Goal: Task Accomplishment & Management: Manage account settings

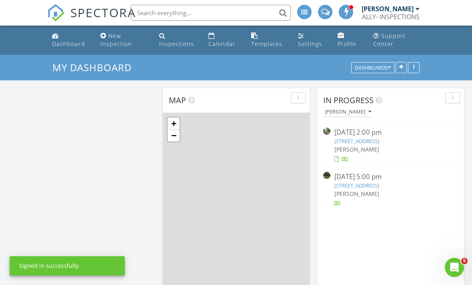
scroll to position [648, 472]
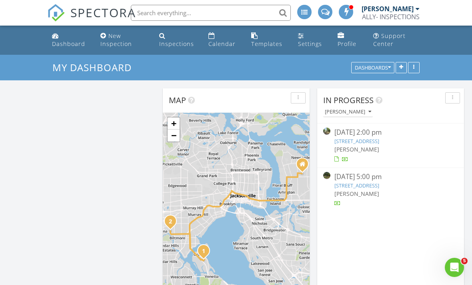
click at [177, 40] on div "Inspections" at bounding box center [176, 44] width 35 height 8
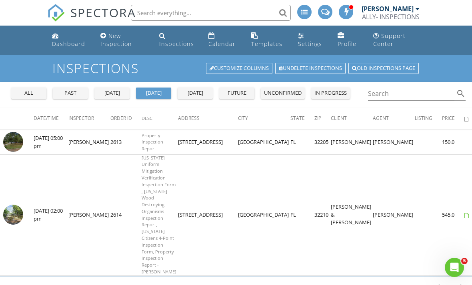
click at [63, 92] on div "past" at bounding box center [70, 93] width 29 height 8
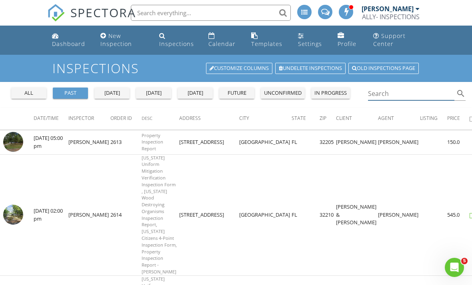
click at [400, 98] on input "Search" at bounding box center [411, 93] width 86 height 13
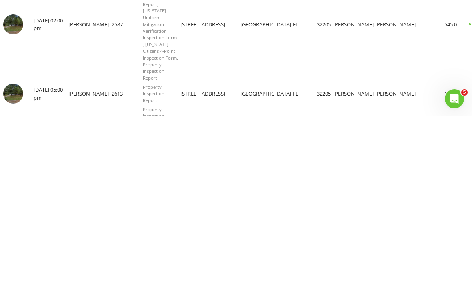
scroll to position [18, 0]
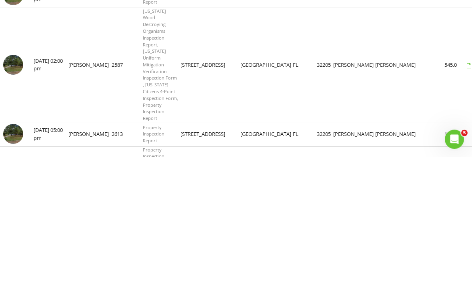
type input "6013"
click at [14, 183] on img at bounding box center [13, 193] width 20 height 20
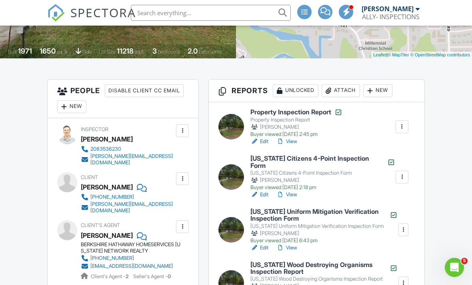
click at [402, 176] on div at bounding box center [402, 177] width 8 height 8
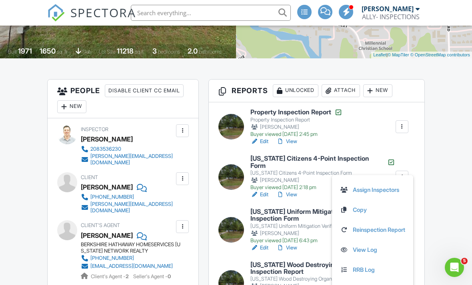
click at [357, 208] on link "Copy" at bounding box center [372, 210] width 65 height 9
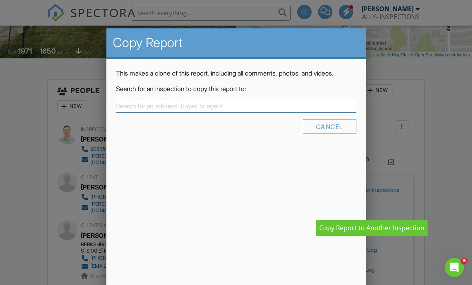
click at [231, 112] on input "text" at bounding box center [236, 106] width 240 height 13
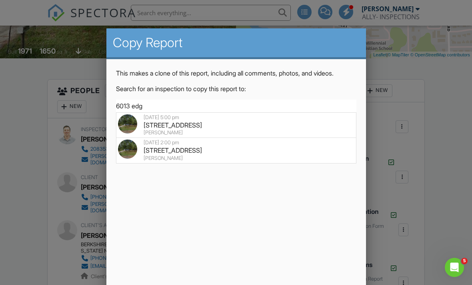
click at [181, 126] on div "6013 Edgefield Dr, Jacksonville, FL 32205" at bounding box center [236, 125] width 236 height 9
type input "6013 Edgefield Dr, Jacksonville, FL 32205"
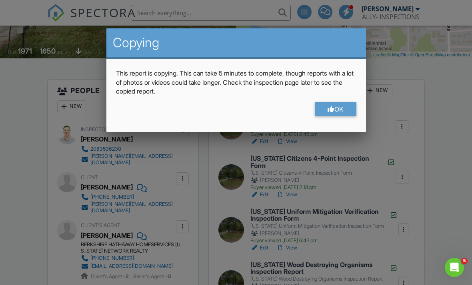
click at [336, 110] on div "OK" at bounding box center [336, 109] width 42 height 14
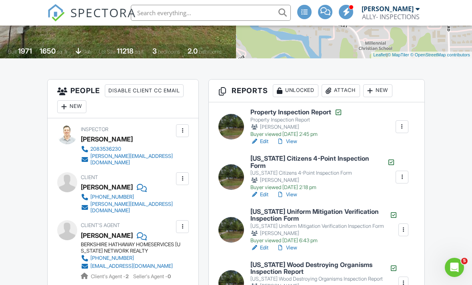
click at [405, 226] on div at bounding box center [403, 230] width 8 height 8
click at [359, 259] on link "Copy" at bounding box center [372, 263] width 65 height 9
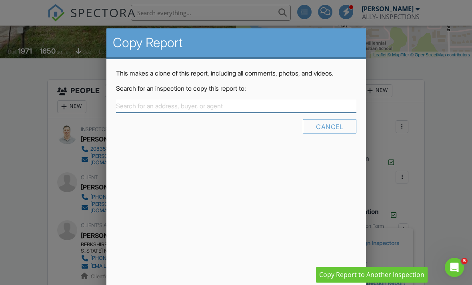
click at [208, 106] on input "text" at bounding box center [236, 106] width 240 height 13
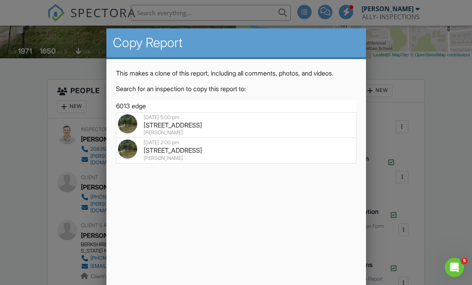
click at [192, 130] on div "6013 Edgefield Dr, Jacksonville, FL 32205" at bounding box center [236, 125] width 236 height 9
type input "6013 Edgefield Dr, Jacksonville, FL 32205"
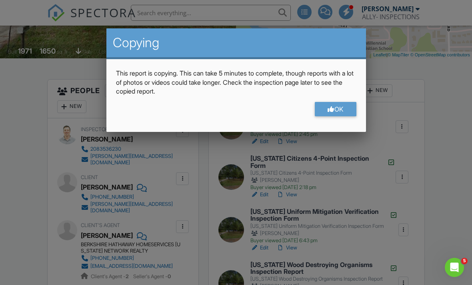
click at [337, 110] on div "OK" at bounding box center [336, 109] width 42 height 14
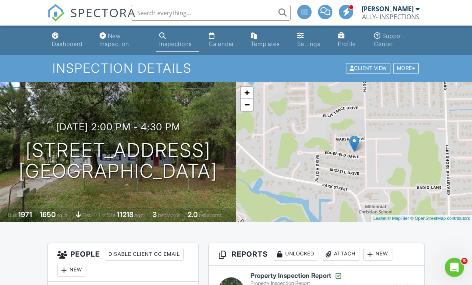
click at [73, 45] on div "Dashboard" at bounding box center [67, 43] width 30 height 7
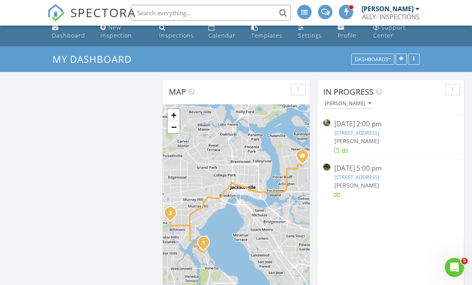
scroll to position [8, 0]
click at [368, 179] on link "[STREET_ADDRESS]" at bounding box center [356, 177] width 45 height 7
click at [358, 177] on link "[STREET_ADDRESS]" at bounding box center [356, 177] width 45 height 7
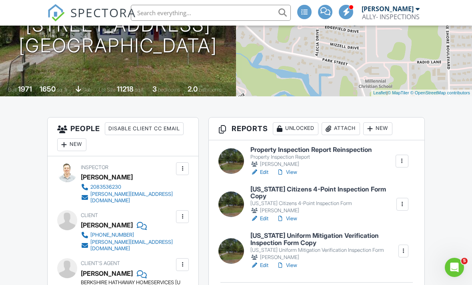
click at [263, 215] on link "Edit" at bounding box center [259, 219] width 18 height 8
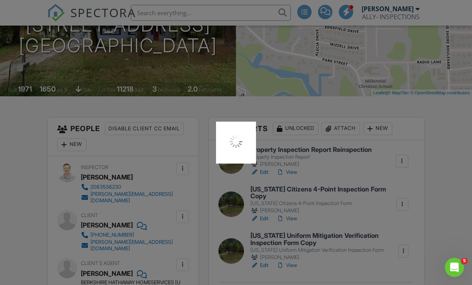
scroll to position [151, 0]
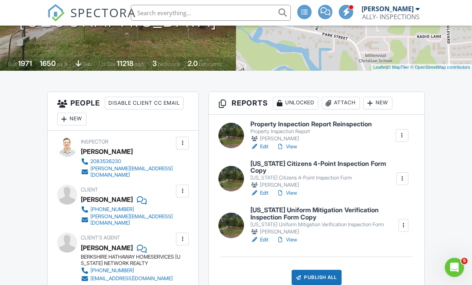
click at [291, 189] on link "View" at bounding box center [286, 193] width 21 height 8
click at [290, 148] on link "View" at bounding box center [286, 147] width 21 height 8
click at [404, 222] on div at bounding box center [403, 226] width 8 height 8
click at [290, 236] on link "View" at bounding box center [286, 240] width 21 height 8
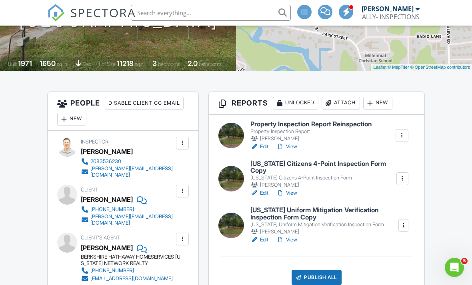
click at [262, 236] on link "Edit" at bounding box center [259, 240] width 18 height 8
click at [293, 236] on link "View" at bounding box center [286, 240] width 21 height 8
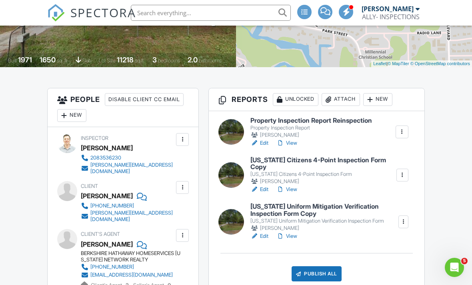
scroll to position [176, 0]
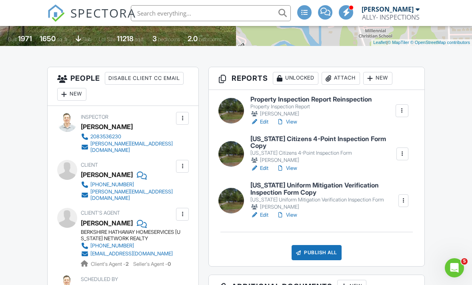
click at [403, 196] on div at bounding box center [403, 200] width 8 height 8
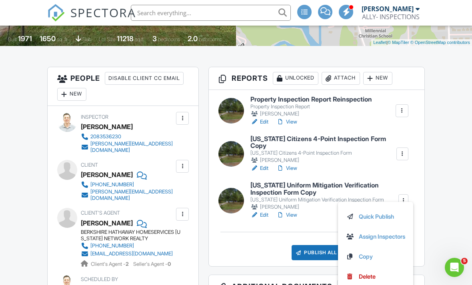
click at [366, 272] on div "Delete" at bounding box center [367, 276] width 17 height 9
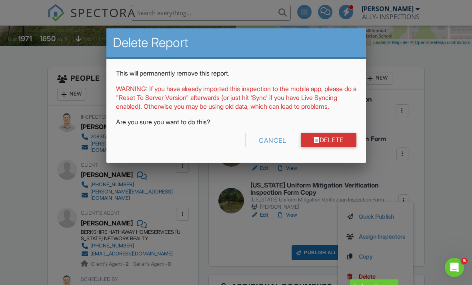
click at [341, 147] on link "Delete" at bounding box center [329, 140] width 56 height 14
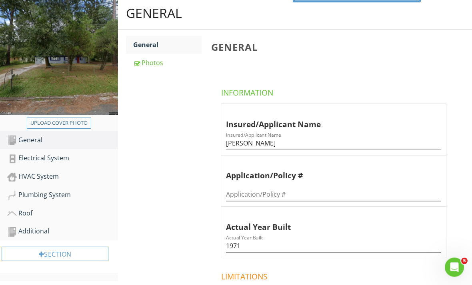
scroll to position [105, 0]
click at [26, 210] on div "Roof" at bounding box center [62, 213] width 111 height 10
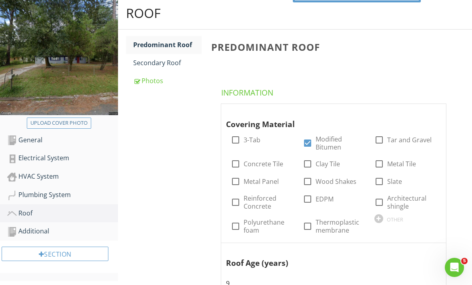
click at [155, 79] on div "Photos" at bounding box center [167, 81] width 68 height 10
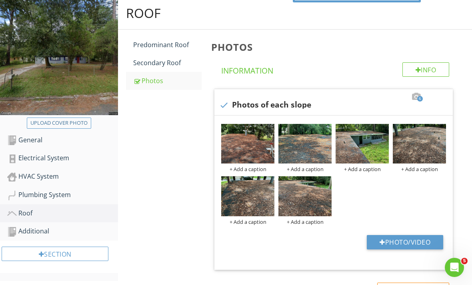
scroll to position [90, 0]
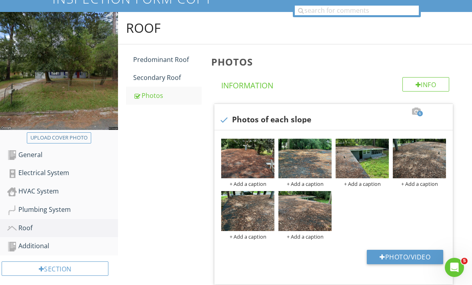
click at [0, 0] on div at bounding box center [0, 0] width 0 height 0
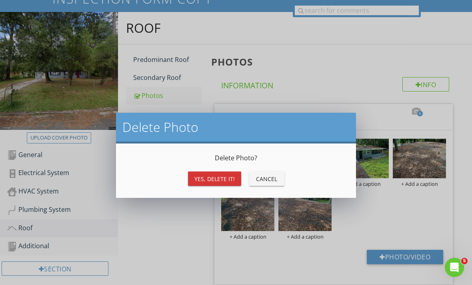
click at [222, 179] on div "Yes, Delete it!" at bounding box center [214, 179] width 40 height 8
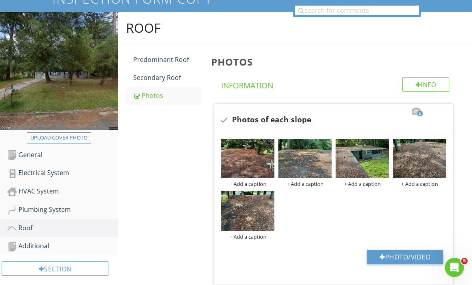
click at [0, 0] on div at bounding box center [0, 0] width 0 height 0
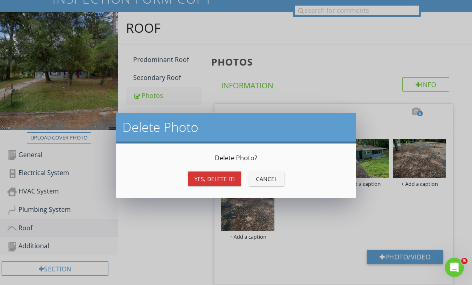
click at [216, 175] on div "Yes, Delete it!" at bounding box center [214, 179] width 40 height 8
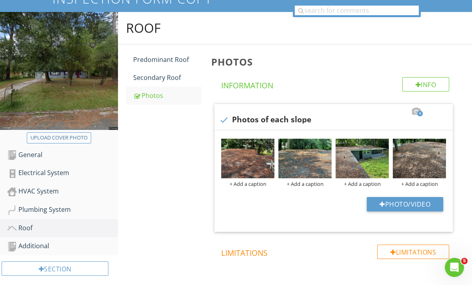
click at [0, 0] on div at bounding box center [0, 0] width 0 height 0
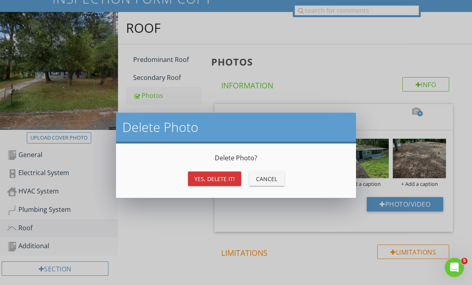
click at [221, 178] on div "Yes, Delete it!" at bounding box center [214, 179] width 40 height 8
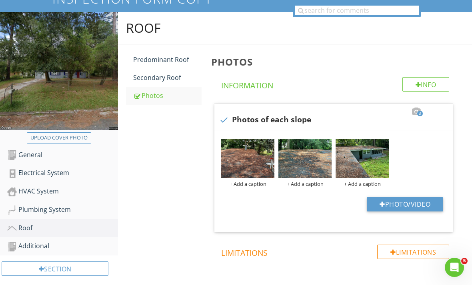
click at [0, 0] on div at bounding box center [0, 0] width 0 height 0
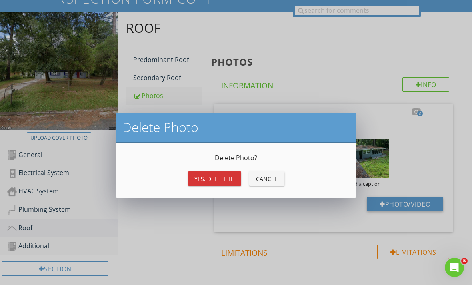
click at [218, 176] on div "Yes, Delete it!" at bounding box center [214, 179] width 40 height 8
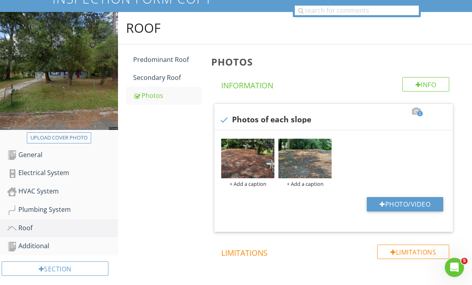
click at [0, 0] on div at bounding box center [0, 0] width 0 height 0
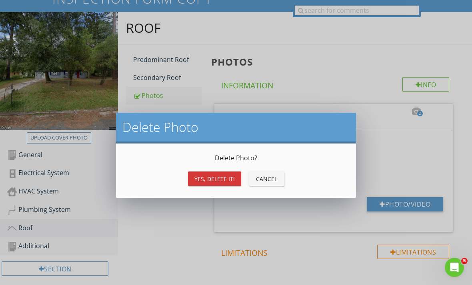
click at [216, 181] on div "Yes, Delete it!" at bounding box center [214, 179] width 40 height 8
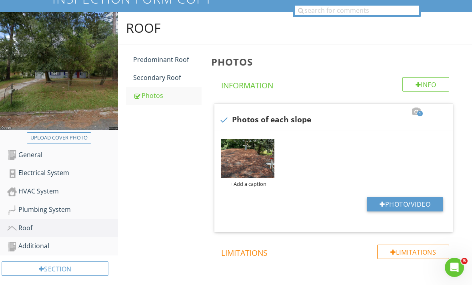
click at [0, 0] on div at bounding box center [0, 0] width 0 height 0
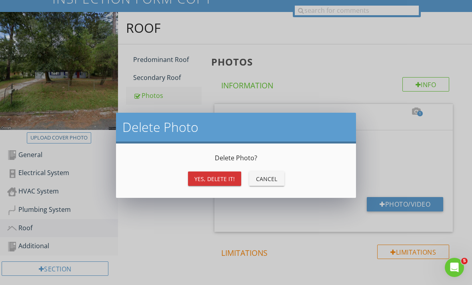
click at [221, 173] on button "Yes, Delete it!" at bounding box center [214, 179] width 53 height 14
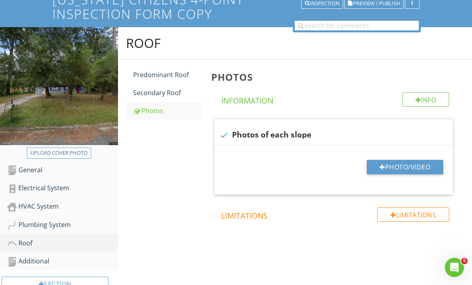
click at [406, 166] on button "Photo/Video" at bounding box center [405, 167] width 76 height 14
type input "C:\fakepath\IMG_6395.jpeg"
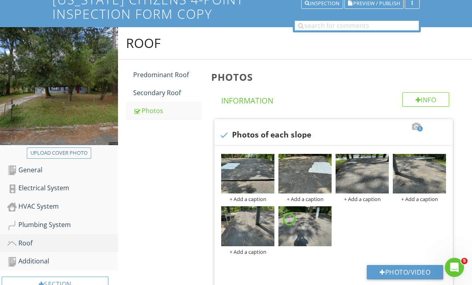
click at [167, 71] on div "Predominant Roof" at bounding box center [167, 75] width 68 height 10
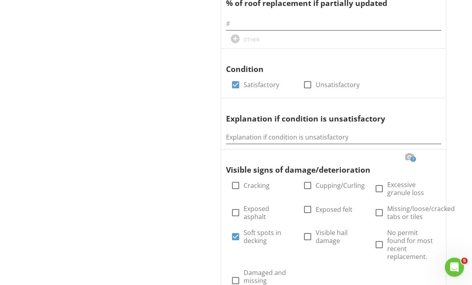
scroll to position [666, 0]
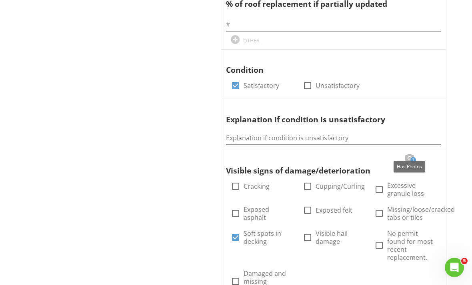
click at [410, 157] on span "1" at bounding box center [413, 160] width 6 height 6
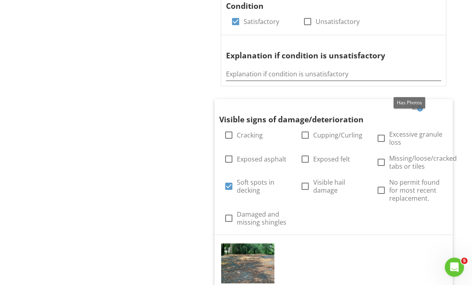
scroll to position [730, 0]
click at [0, 0] on div at bounding box center [0, 0] width 0 height 0
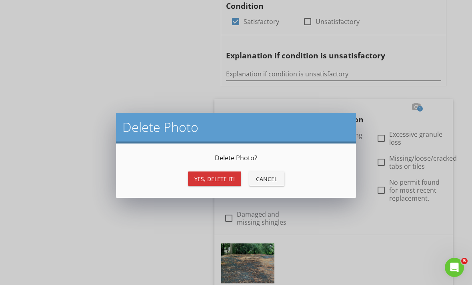
click at [226, 178] on div "Yes, Delete it!" at bounding box center [214, 179] width 40 height 8
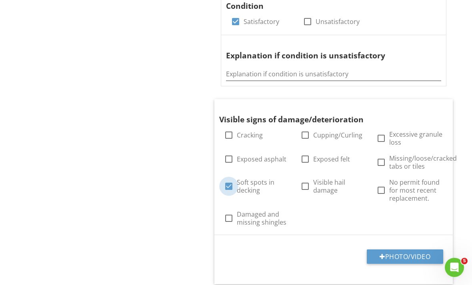
click at [231, 181] on div at bounding box center [229, 187] width 14 height 14
checkbox input "false"
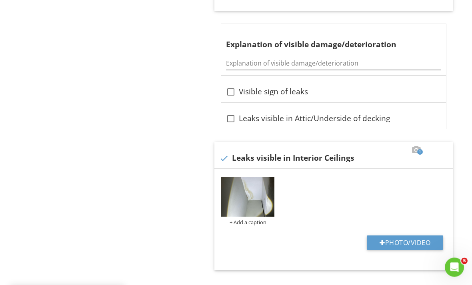
scroll to position [1003, 0]
click at [0, 0] on div at bounding box center [0, 0] width 0 height 0
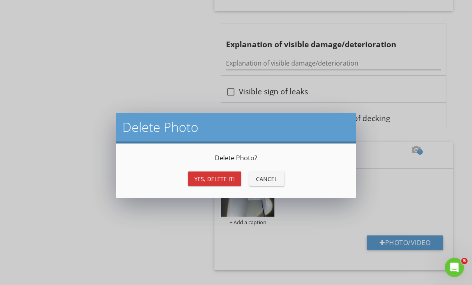
click at [222, 178] on div "Yes, Delete it!" at bounding box center [214, 179] width 40 height 8
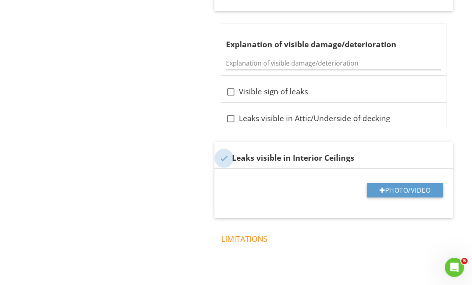
click at [224, 152] on div at bounding box center [224, 159] width 14 height 14
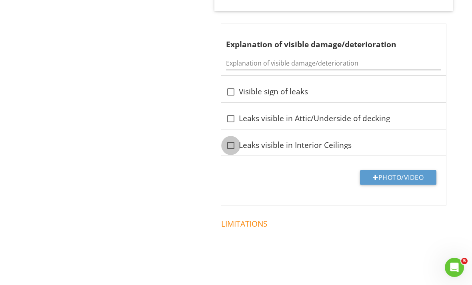
checkbox input "true"
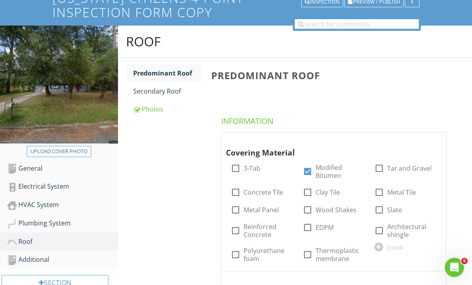
scroll to position [73, 0]
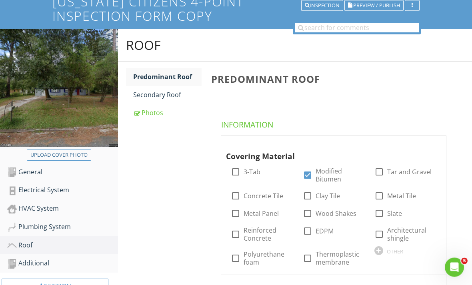
scroll to position [101, 0]
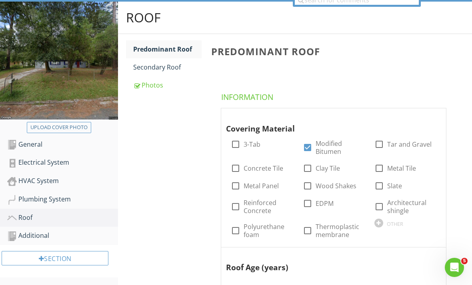
scroll to position [131, 0]
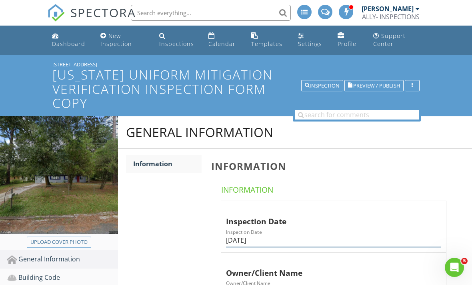
click at [244, 237] on input "[DATE]" at bounding box center [333, 240] width 215 height 13
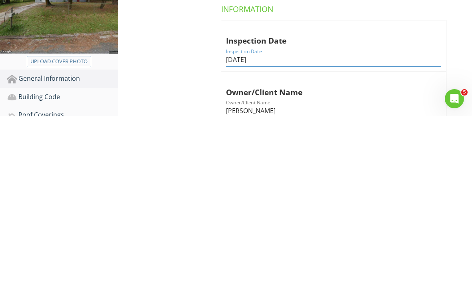
click at [242, 222] on input "[DATE]" at bounding box center [333, 228] width 215 height 13
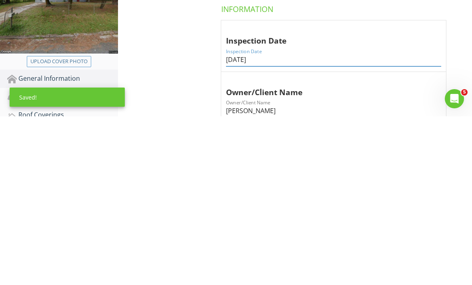
scroll to position [181, 0]
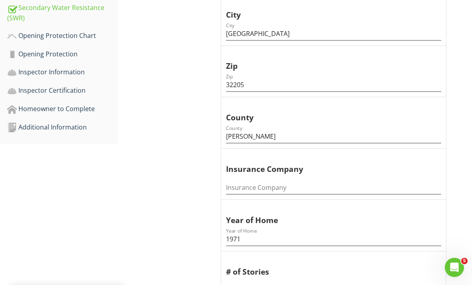
type input "[DATE]"
click at [70, 126] on div "Additional Information" at bounding box center [62, 127] width 111 height 10
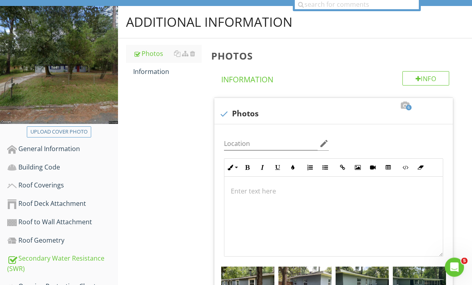
scroll to position [104, 0]
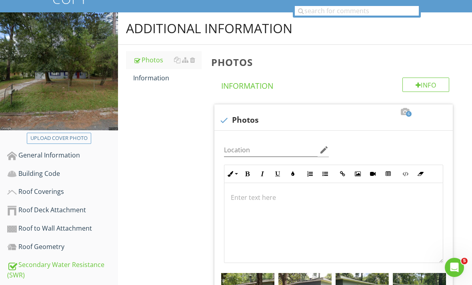
click at [156, 78] on div "Information" at bounding box center [167, 78] width 68 height 10
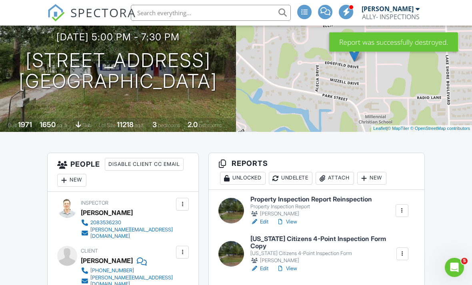
click at [405, 251] on div at bounding box center [402, 254] width 8 height 8
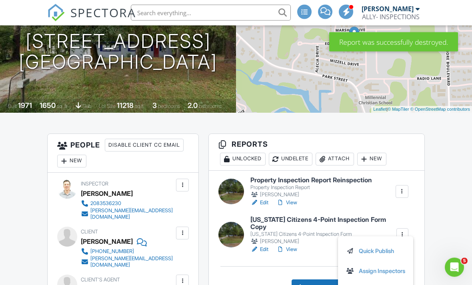
scroll to position [155, 0]
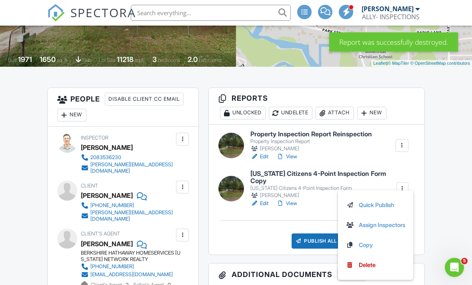
click at [367, 265] on div "Delete" at bounding box center [367, 265] width 17 height 9
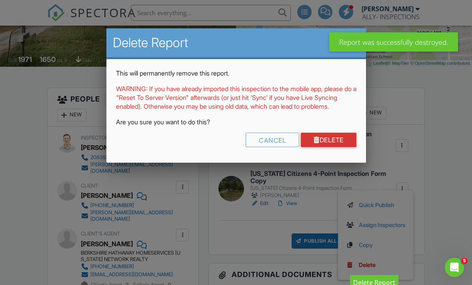
click at [339, 147] on link "Delete" at bounding box center [329, 140] width 56 height 14
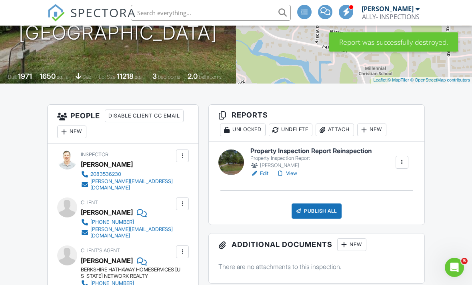
click at [320, 208] on div "Publish All" at bounding box center [317, 211] width 50 height 15
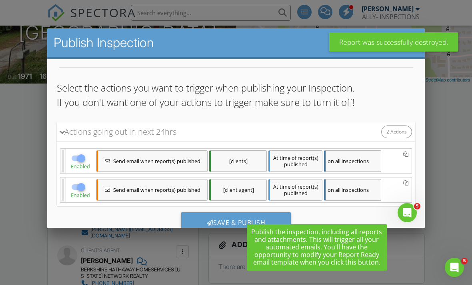
scroll to position [48, 0]
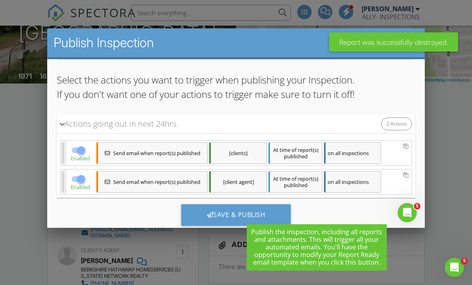
click at [227, 212] on div "Save & Publish" at bounding box center [236, 215] width 110 height 22
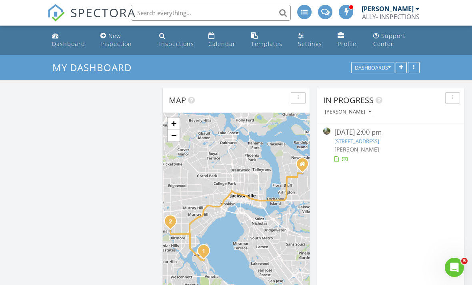
click at [379, 141] on link "[STREET_ADDRESS]" at bounding box center [356, 141] width 45 height 7
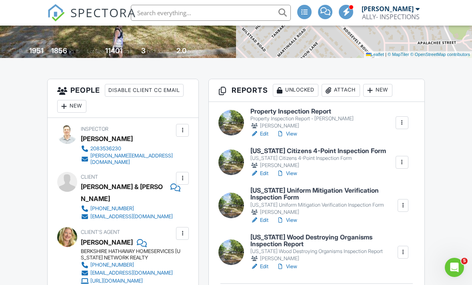
click at [297, 264] on link "View" at bounding box center [286, 267] width 21 height 8
